Goal: Register for event/course

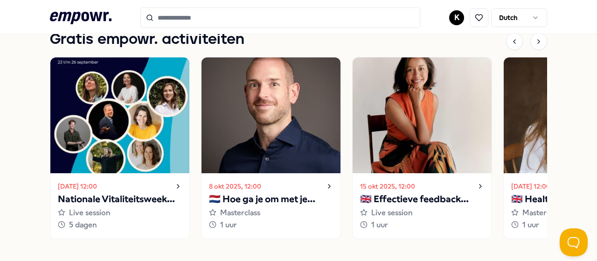
scroll to position [683, 0]
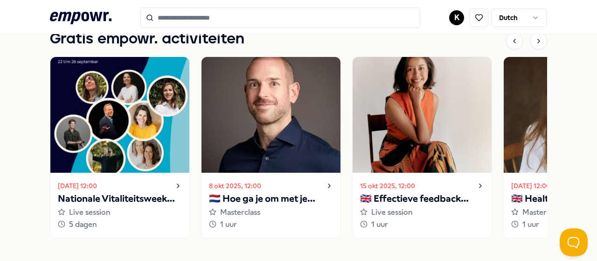
click at [258, 197] on p "🇳🇱 Hoe ga je om met je innerlijke criticus?" at bounding box center [271, 198] width 124 height 15
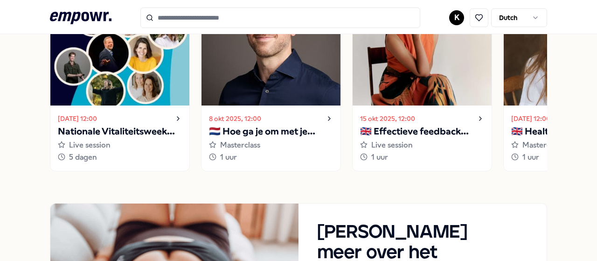
scroll to position [750, 0]
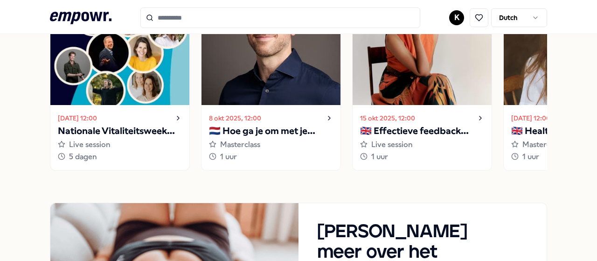
click at [138, 129] on p "Nationale Vitaliteitsweek 2025" at bounding box center [120, 131] width 124 height 15
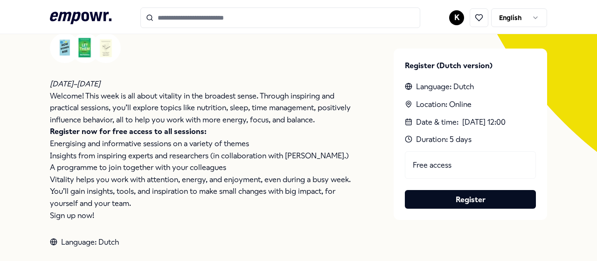
scroll to position [202, 0]
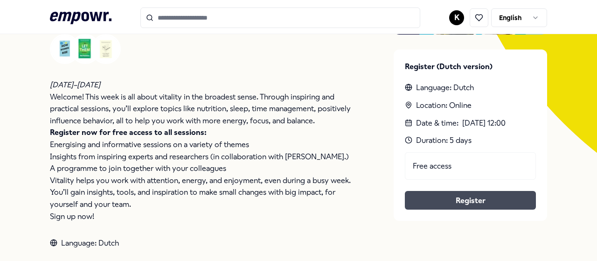
click at [458, 197] on link "Register" at bounding box center [470, 200] width 116 height 12
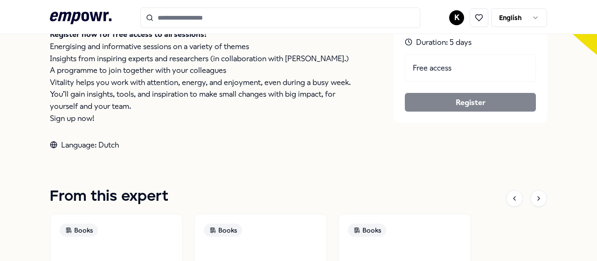
scroll to position [0, 0]
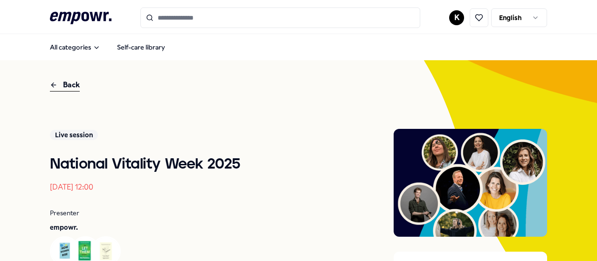
click at [68, 83] on div "Back" at bounding box center [65, 85] width 30 height 13
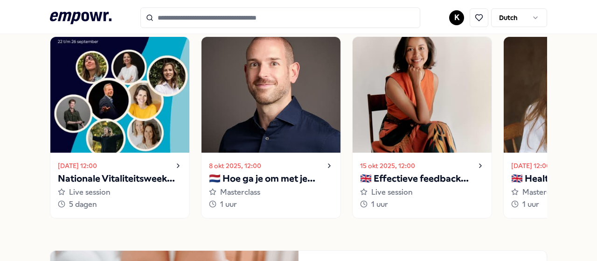
scroll to position [702, 0]
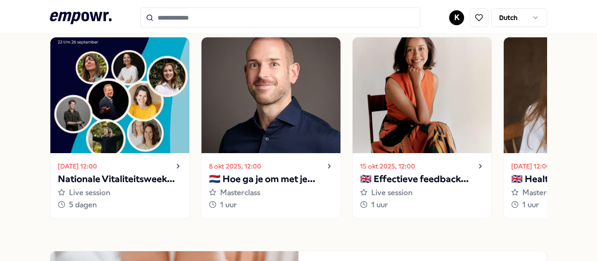
click at [410, 172] on p "🇬🇧 Effectieve feedback geven en ontvangen" at bounding box center [422, 179] width 124 height 15
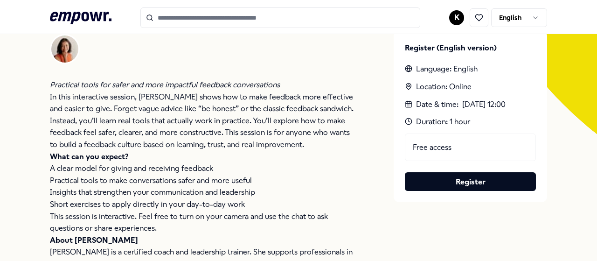
scroll to position [220, 0]
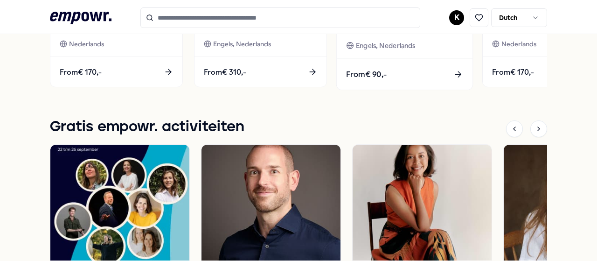
scroll to position [596, 0]
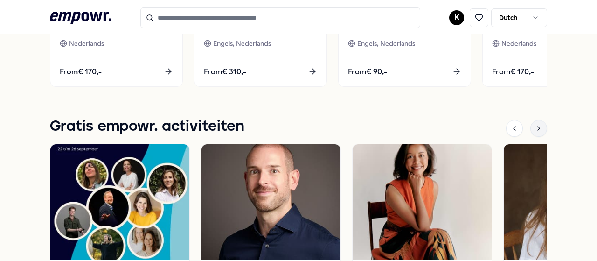
click at [535, 129] on icon at bounding box center [538, 128] width 7 height 7
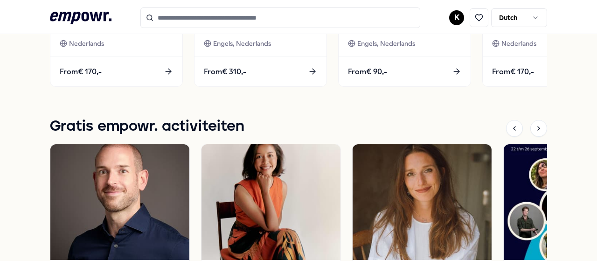
scroll to position [687, 0]
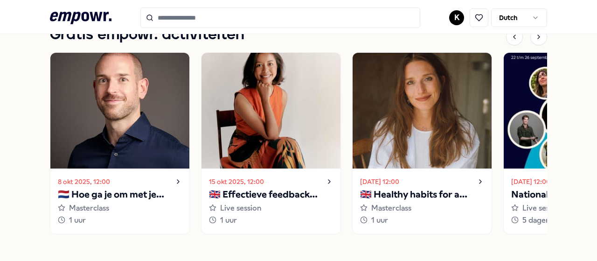
click at [416, 195] on p "🇬🇧 Healthy habits for a stress-free start to the year" at bounding box center [422, 194] width 124 height 15
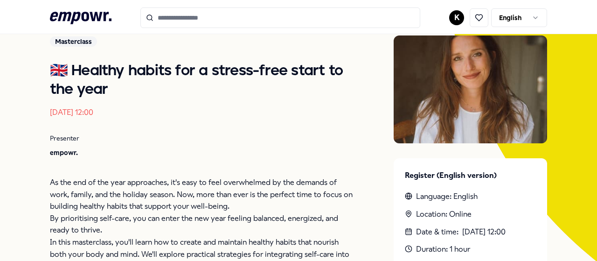
scroll to position [93, 0]
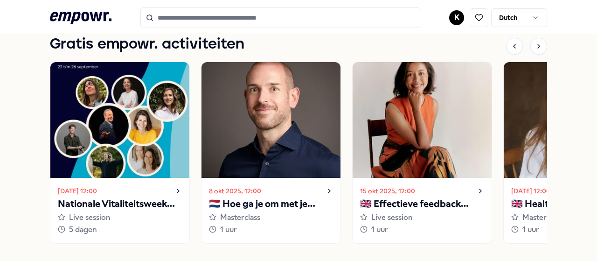
scroll to position [677, 0]
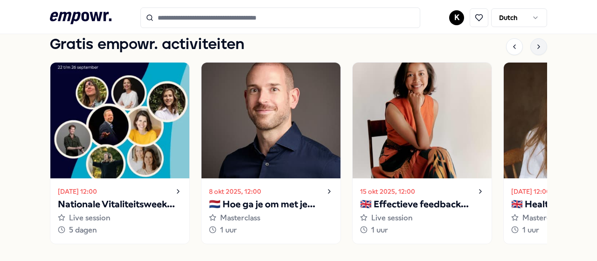
click at [534, 42] on div at bounding box center [538, 46] width 17 height 17
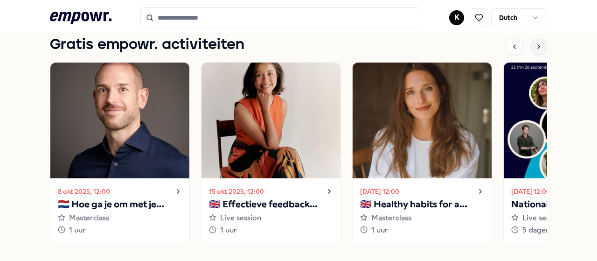
click at [534, 42] on div at bounding box center [538, 46] width 17 height 17
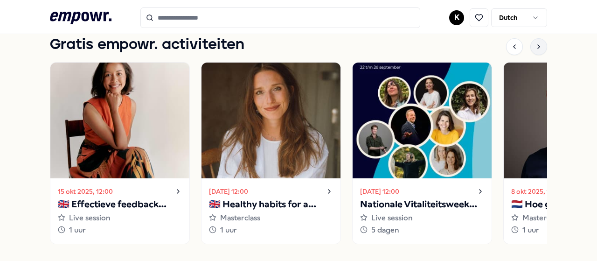
click at [534, 42] on div at bounding box center [538, 46] width 17 height 17
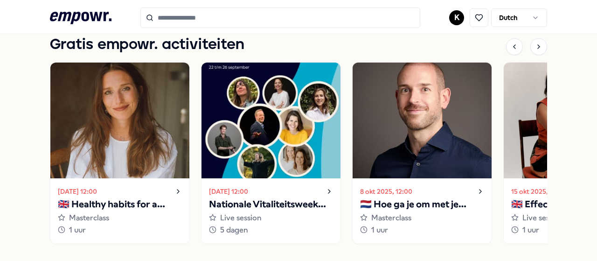
click at [386, 205] on p "🇳🇱 Hoe ga je om met je innerlijke criticus?" at bounding box center [422, 204] width 124 height 15
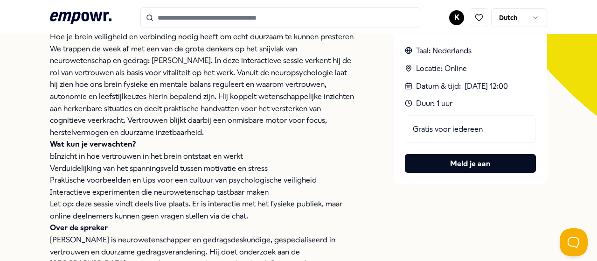
scroll to position [239, 0]
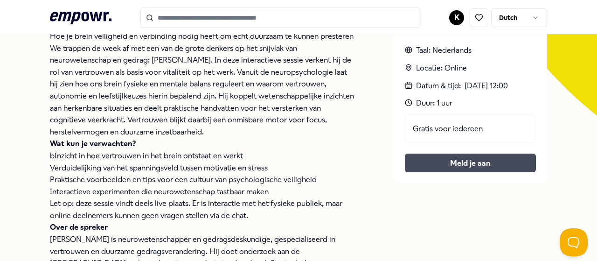
click at [469, 160] on button "Meld je aan" at bounding box center [470, 162] width 131 height 19
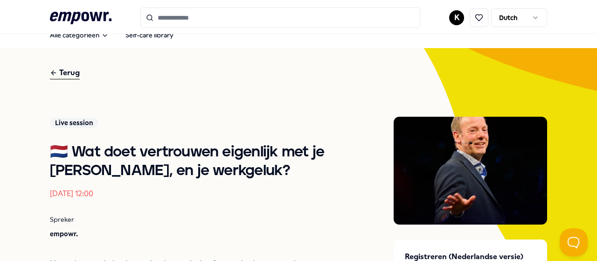
scroll to position [12, 0]
click at [74, 69] on div "Terug" at bounding box center [65, 73] width 30 height 13
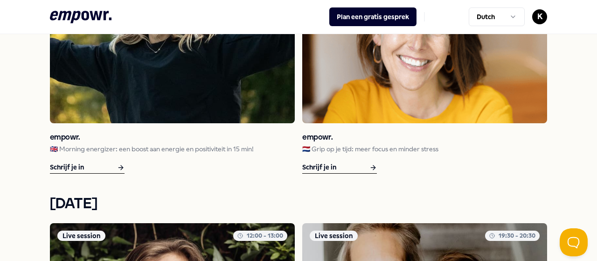
scroll to position [977, 0]
click at [369, 163] on icon at bounding box center [372, 167] width 7 height 11
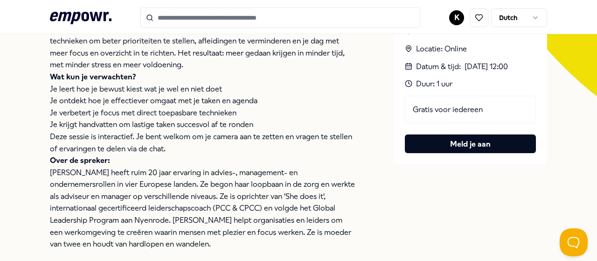
scroll to position [259, 0]
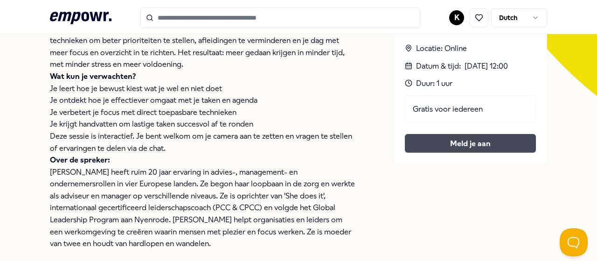
click at [476, 143] on button "Meld je aan" at bounding box center [470, 143] width 131 height 19
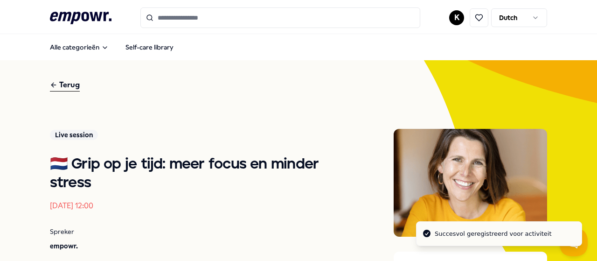
scroll to position [0, 0]
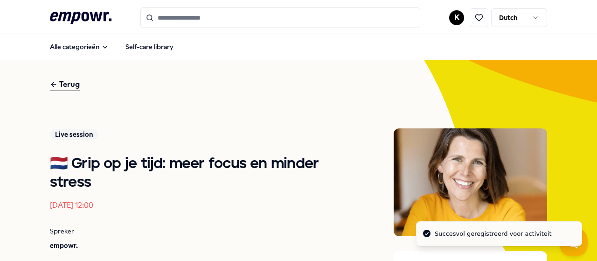
click at [70, 85] on div "Terug" at bounding box center [65, 84] width 30 height 13
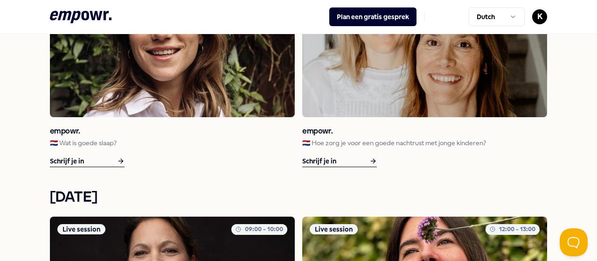
scroll to position [1253, 0]
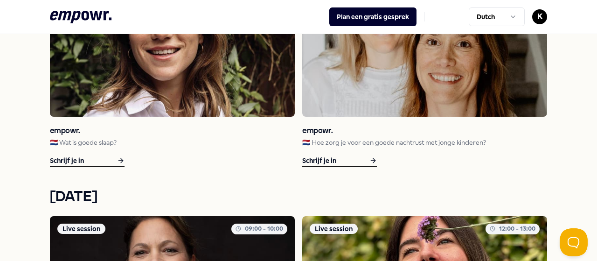
click at [62, 159] on div "Schrijf je in" at bounding box center [87, 161] width 75 height 12
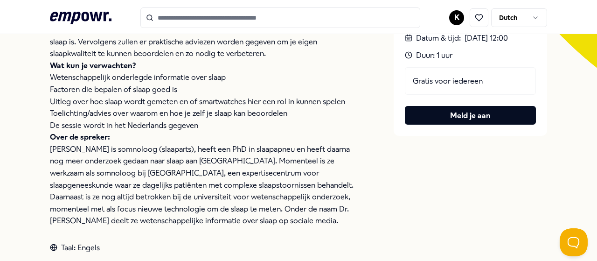
scroll to position [287, 0]
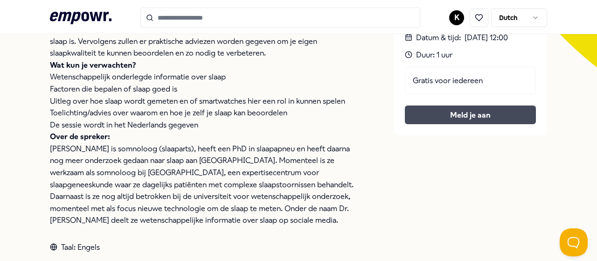
click at [484, 112] on button "Meld je aan" at bounding box center [470, 114] width 131 height 19
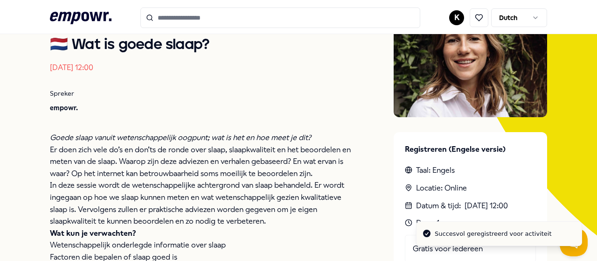
scroll to position [0, 0]
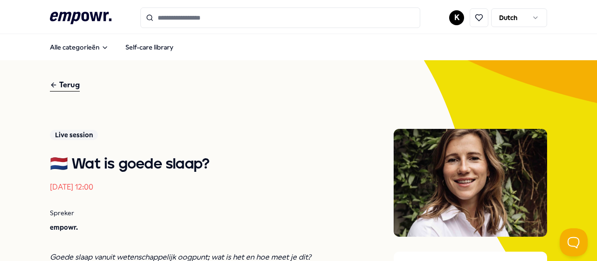
click at [65, 87] on div "Terug" at bounding box center [65, 85] width 30 height 13
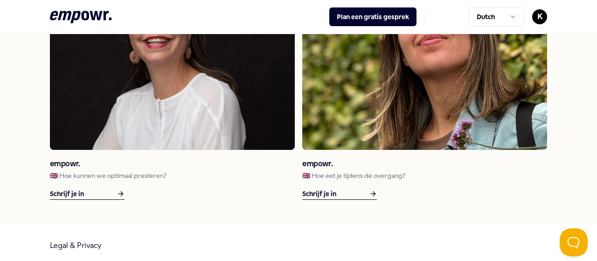
scroll to position [1496, 0]
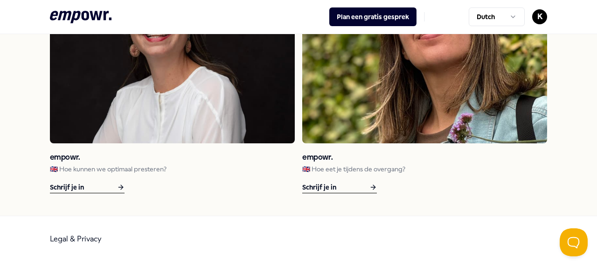
click at [349, 170] on p "🇬🇧 Hoe eet je tijdens de overgang?" at bounding box center [424, 169] width 245 height 10
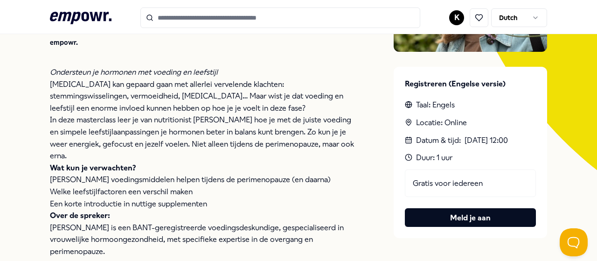
scroll to position [209, 0]
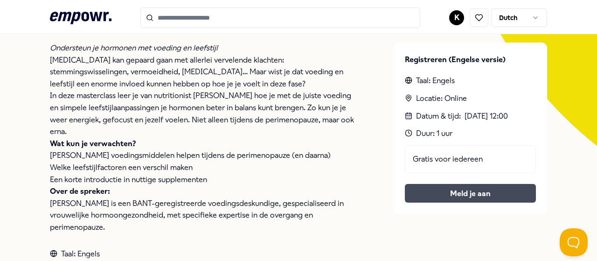
click at [472, 187] on button "Meld je aan" at bounding box center [470, 193] width 131 height 19
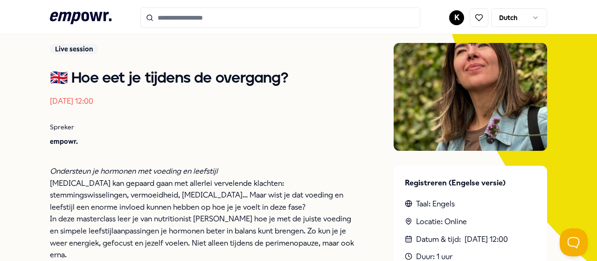
scroll to position [33, 0]
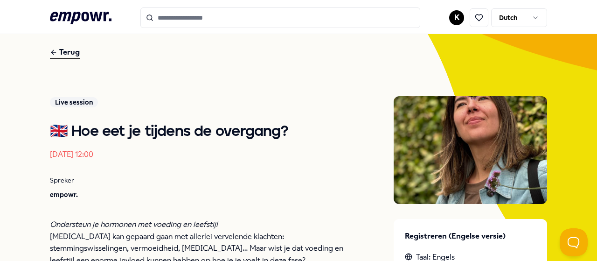
click at [65, 58] on div "Terug" at bounding box center [65, 52] width 30 height 13
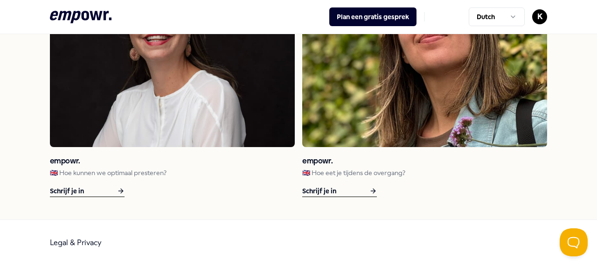
scroll to position [1493, 0]
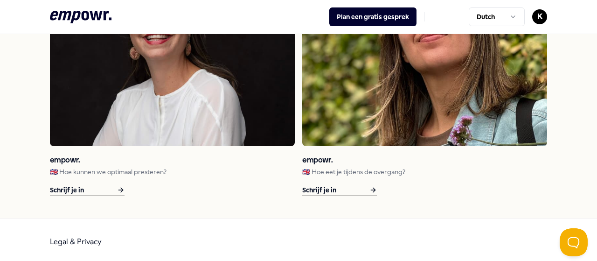
click at [111, 170] on p "🇬🇧 Hoe kunnen we optimaal presteren?" at bounding box center [172, 171] width 245 height 10
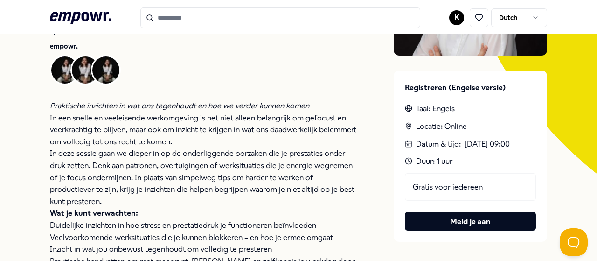
scroll to position [181, 0]
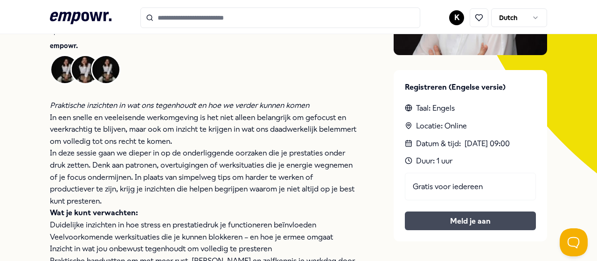
click at [430, 222] on button "Meld je aan" at bounding box center [470, 220] width 131 height 19
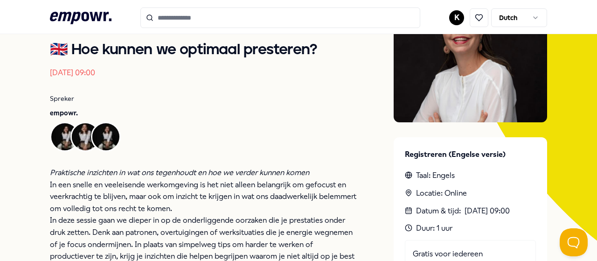
scroll to position [0, 0]
